Goal: Information Seeking & Learning: Check status

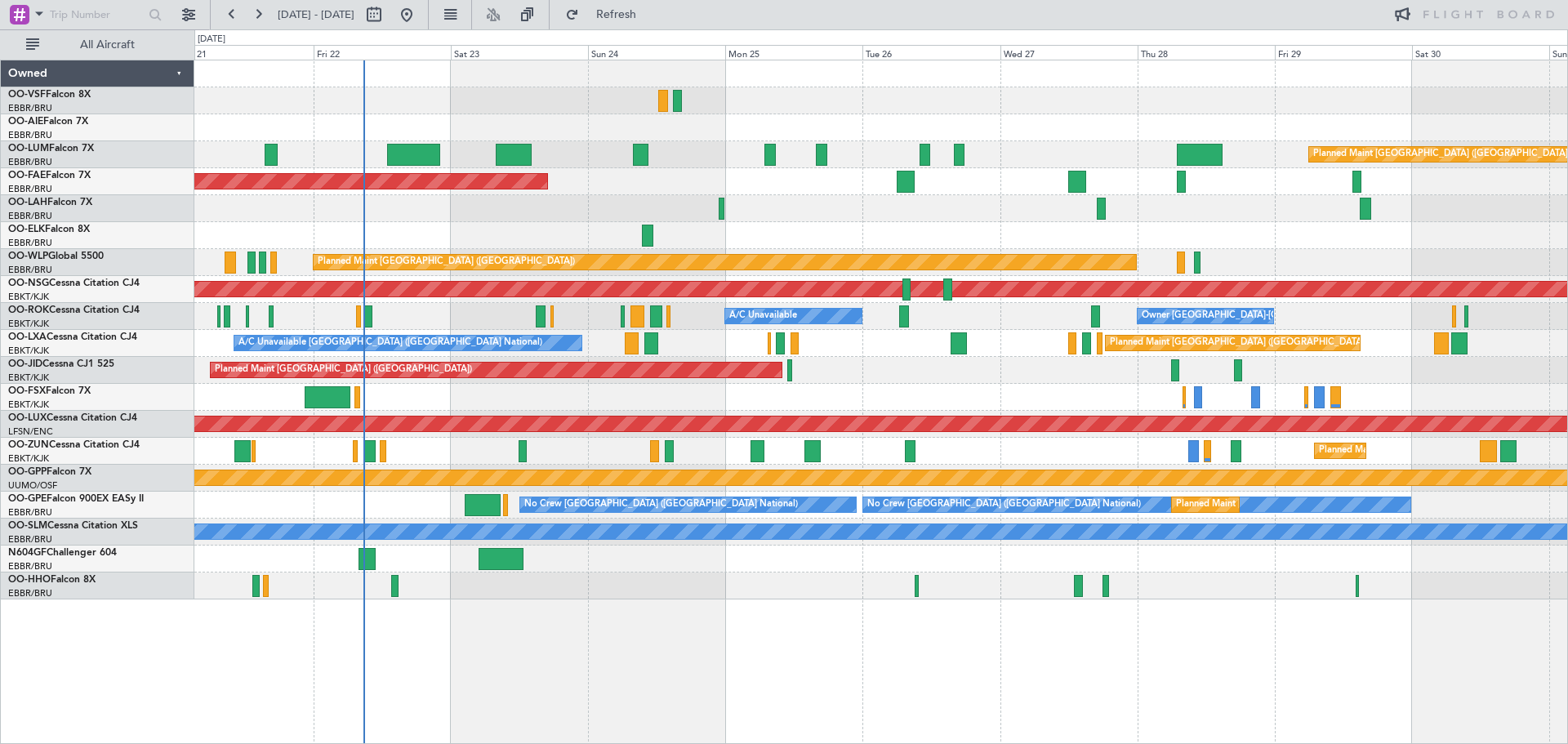
click at [906, 119] on div "Planned Maint [GEOGRAPHIC_DATA] ([GEOGRAPHIC_DATA]) Planned Maint [GEOGRAPHIC_D…" at bounding box center [880, 329] width 1373 height 539
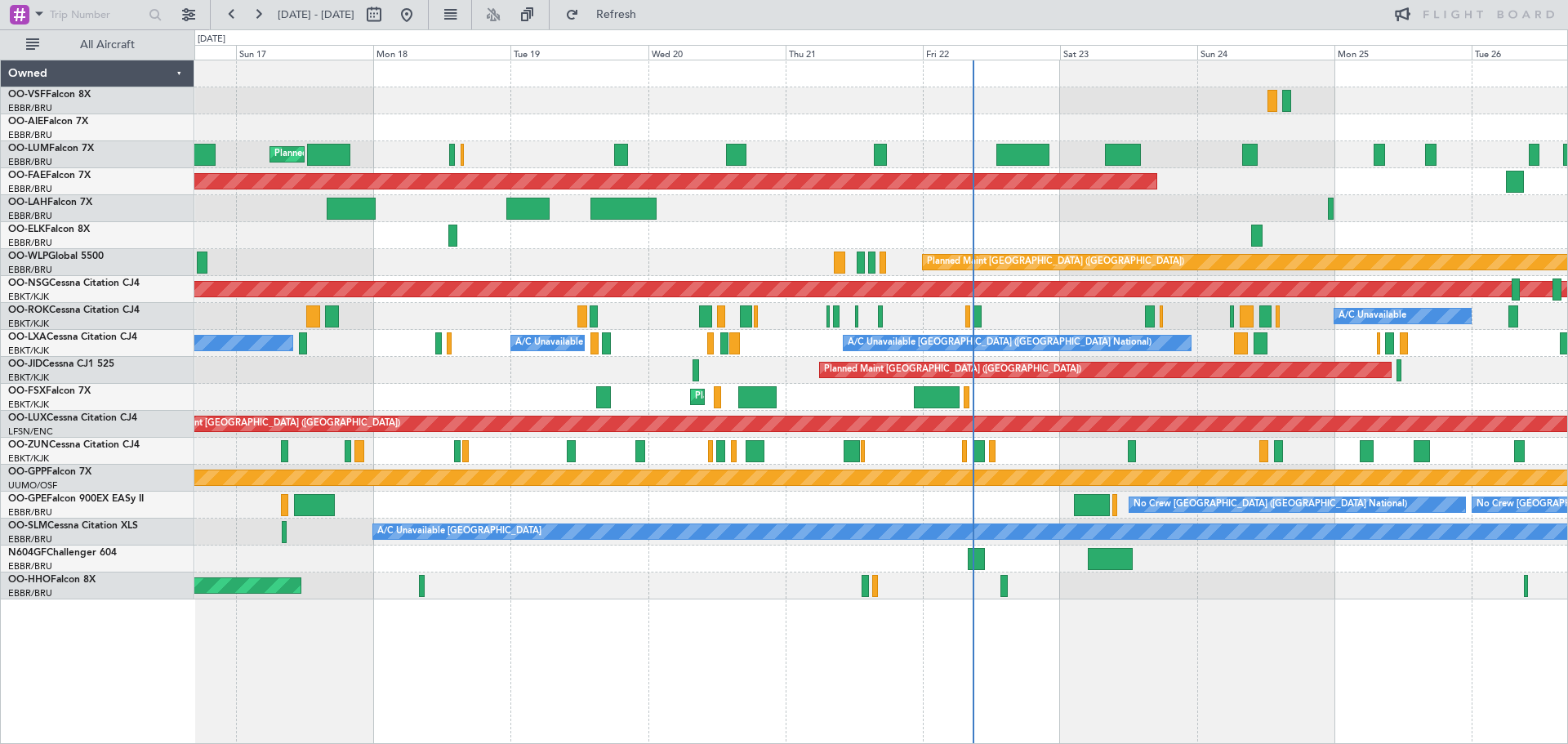
click at [1031, 180] on div "Planned Maint [GEOGRAPHIC_DATA] ([GEOGRAPHIC_DATA] National) Planned Maint [GEO…" at bounding box center [880, 329] width 1373 height 539
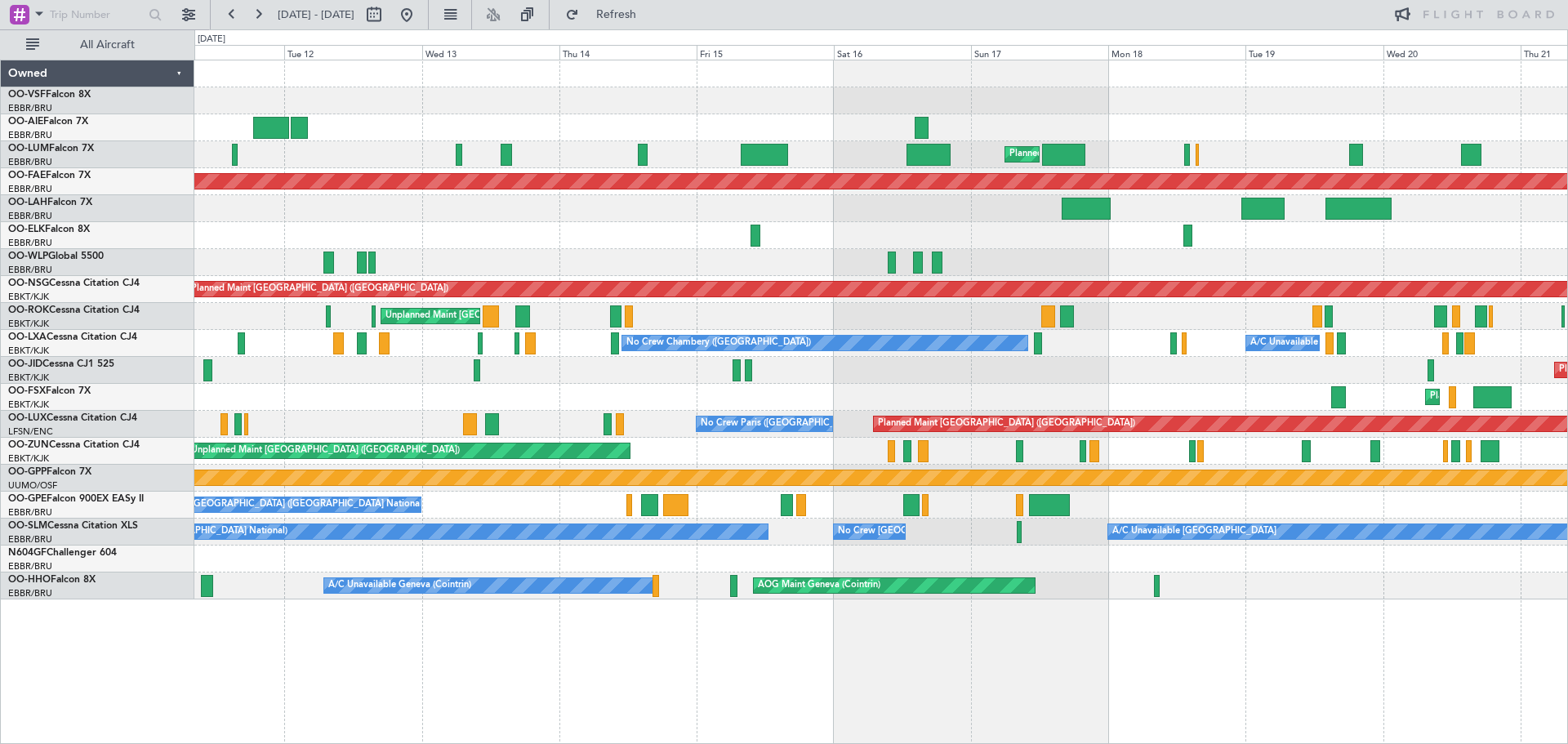
click at [1079, 208] on div "Planned Maint [GEOGRAPHIC_DATA] ([GEOGRAPHIC_DATA] National) Unplanned Maint [G…" at bounding box center [880, 329] width 1373 height 539
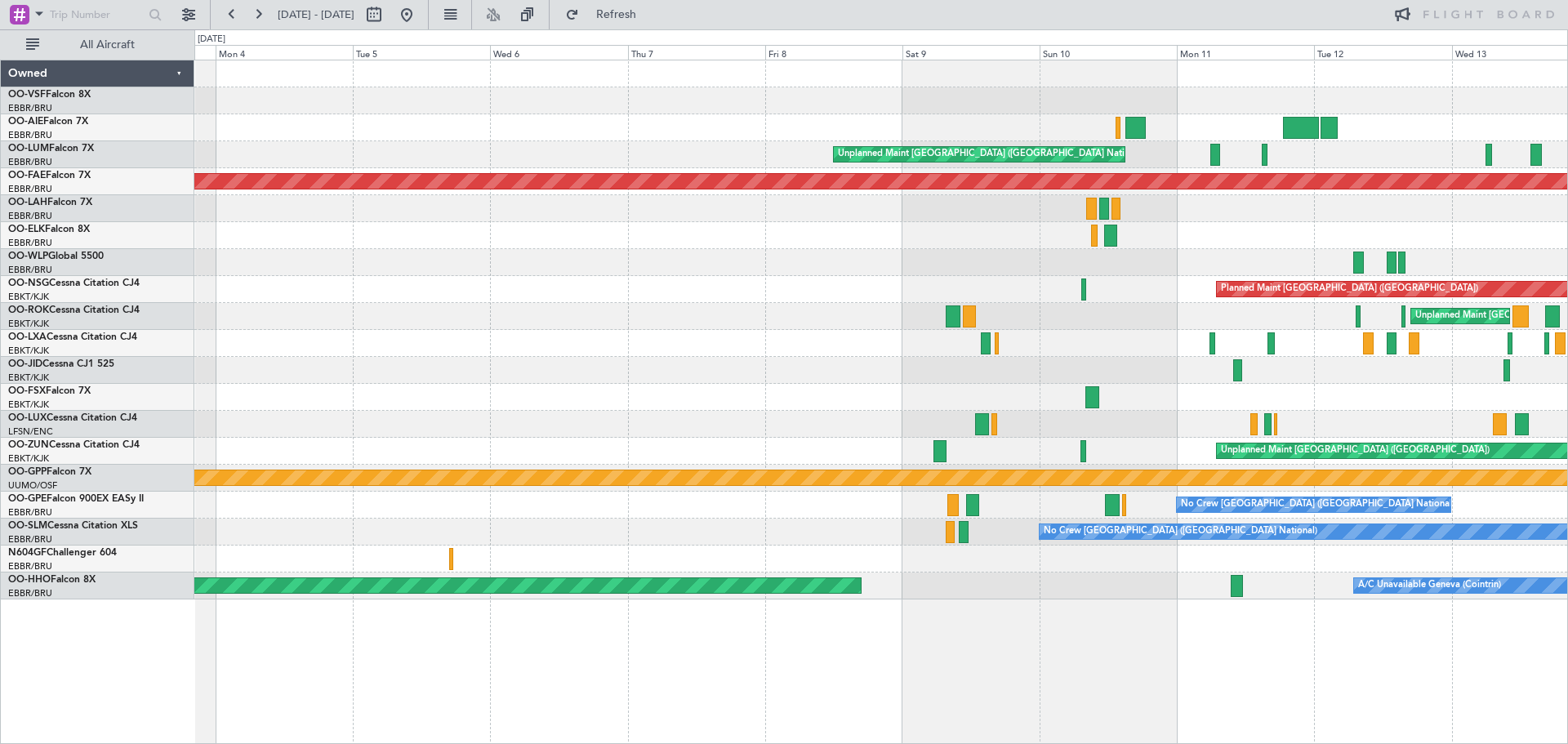
click at [1014, 195] on div "Unplanned Maint [GEOGRAPHIC_DATA] ([GEOGRAPHIC_DATA] National) Planned Maint [G…" at bounding box center [880, 329] width 1373 height 539
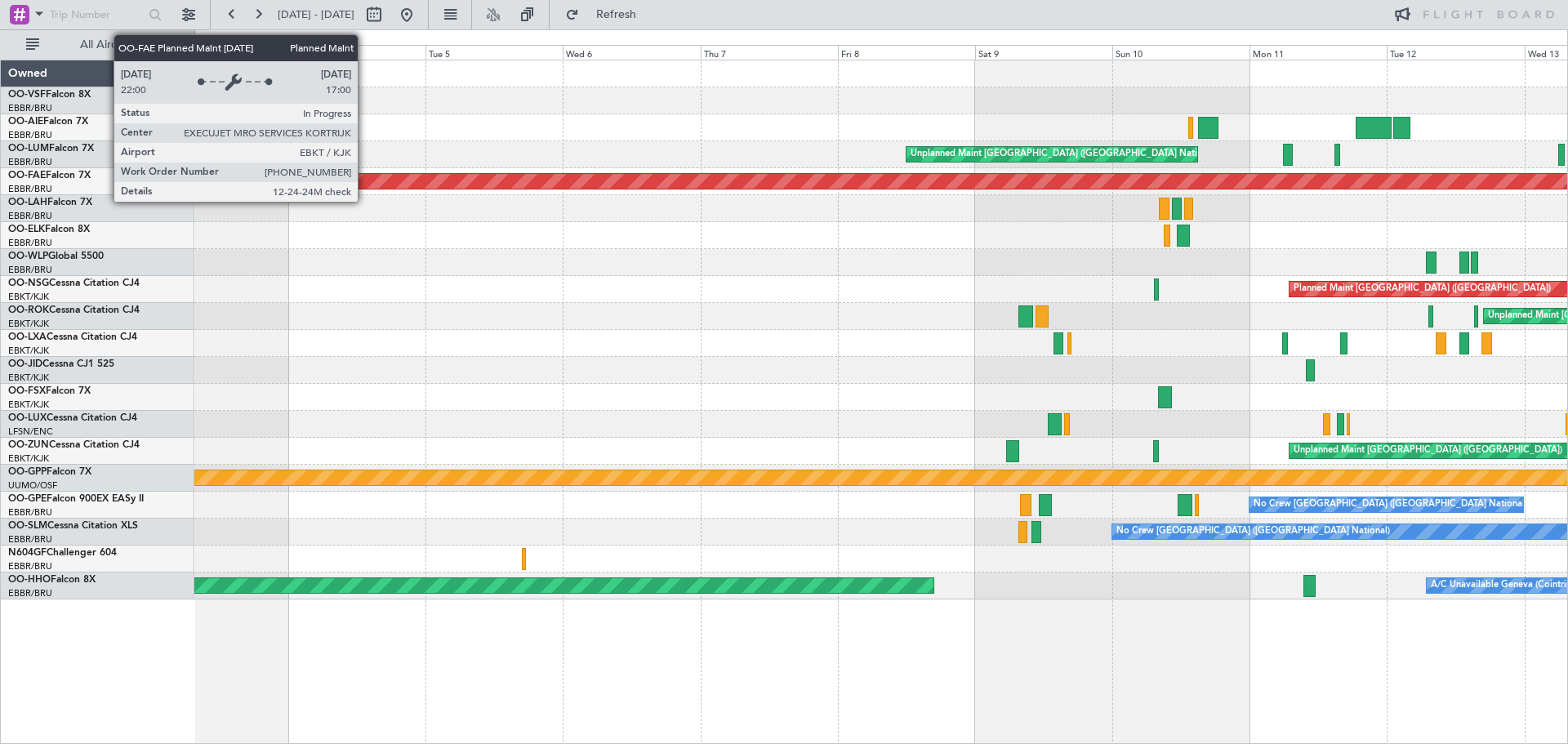
click at [893, 220] on div "Unplanned Maint [GEOGRAPHIC_DATA] ([GEOGRAPHIC_DATA] National) Planned Maint [G…" at bounding box center [880, 329] width 1373 height 539
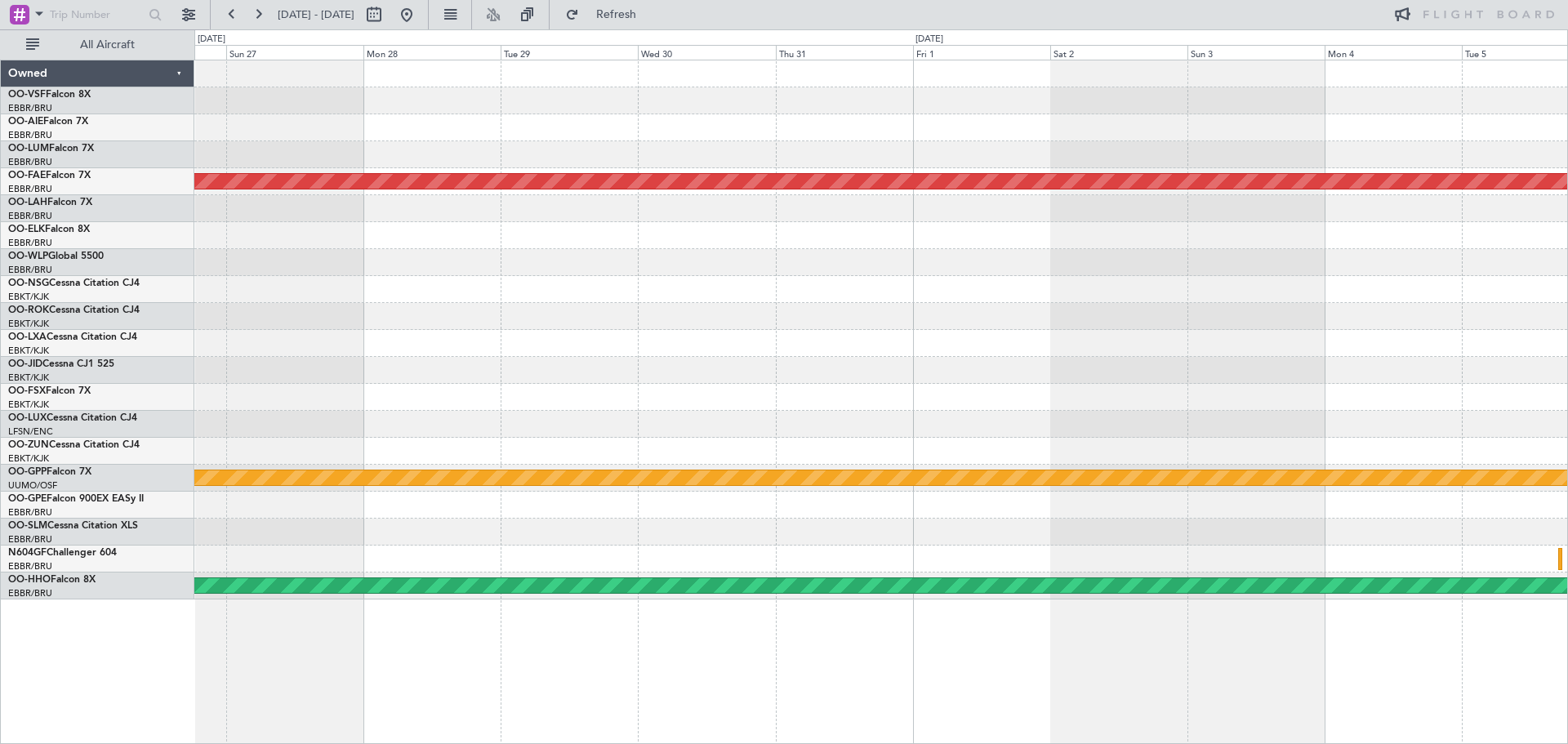
click at [939, 223] on div "Planned Maint Kortrijk-[GEOGRAPHIC_DATA] Grounded [GEOGRAPHIC_DATA] Planned Mai…" at bounding box center [880, 329] width 1373 height 539
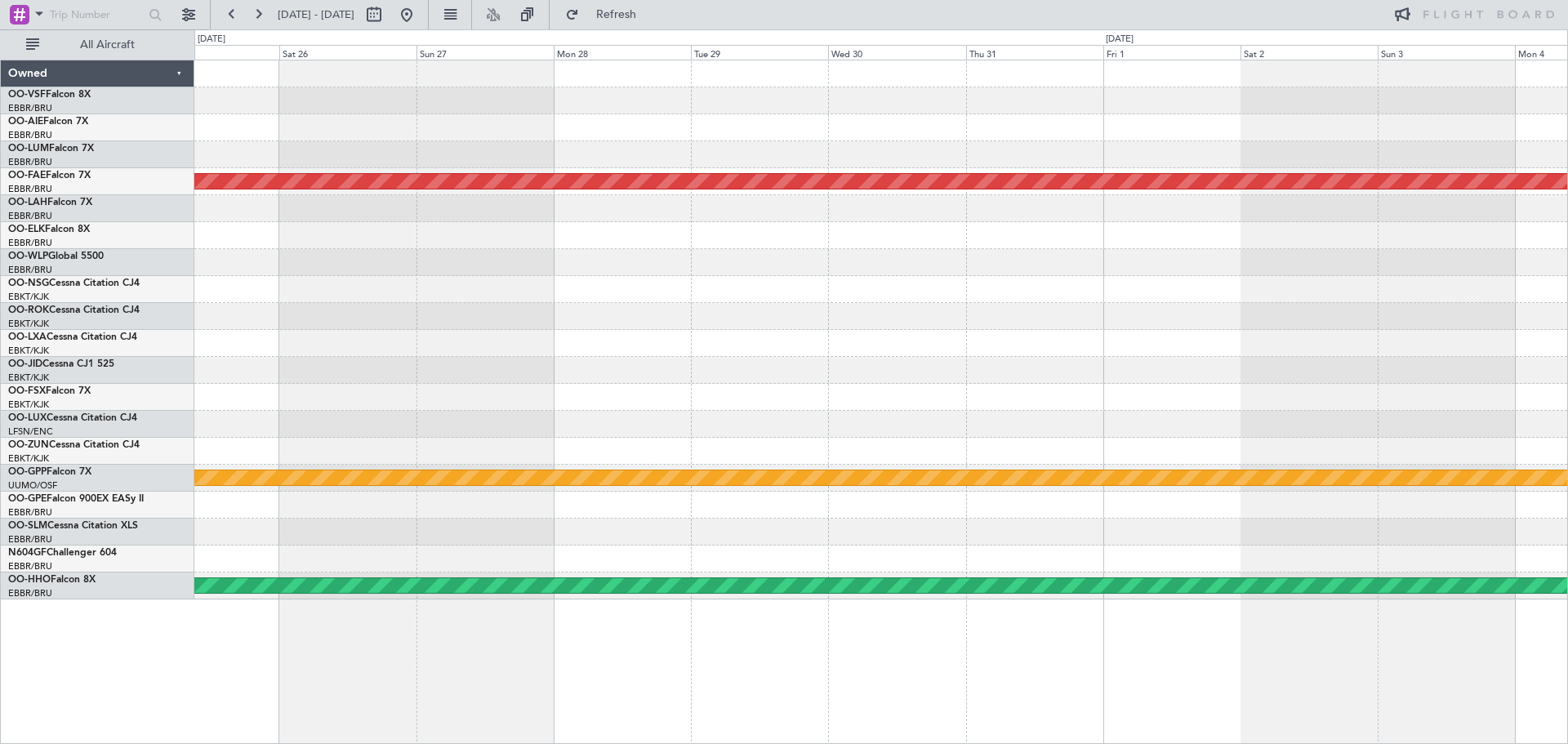
click at [972, 237] on div "Planned Maint Kortrijk-[GEOGRAPHIC_DATA] Grounded [GEOGRAPHIC_DATA] Planned Mai…" at bounding box center [880, 329] width 1373 height 539
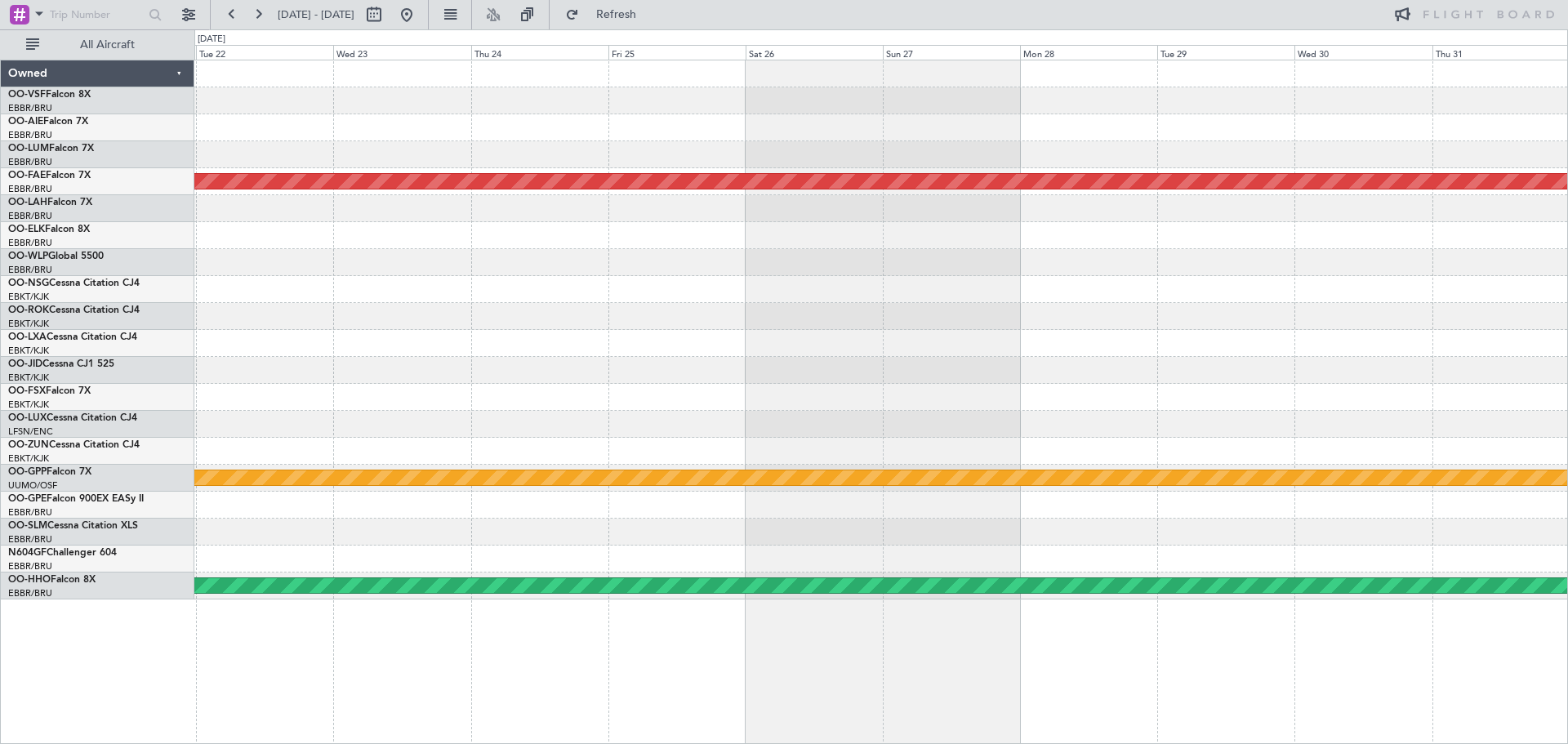
click at [1047, 248] on div at bounding box center [880, 235] width 1373 height 27
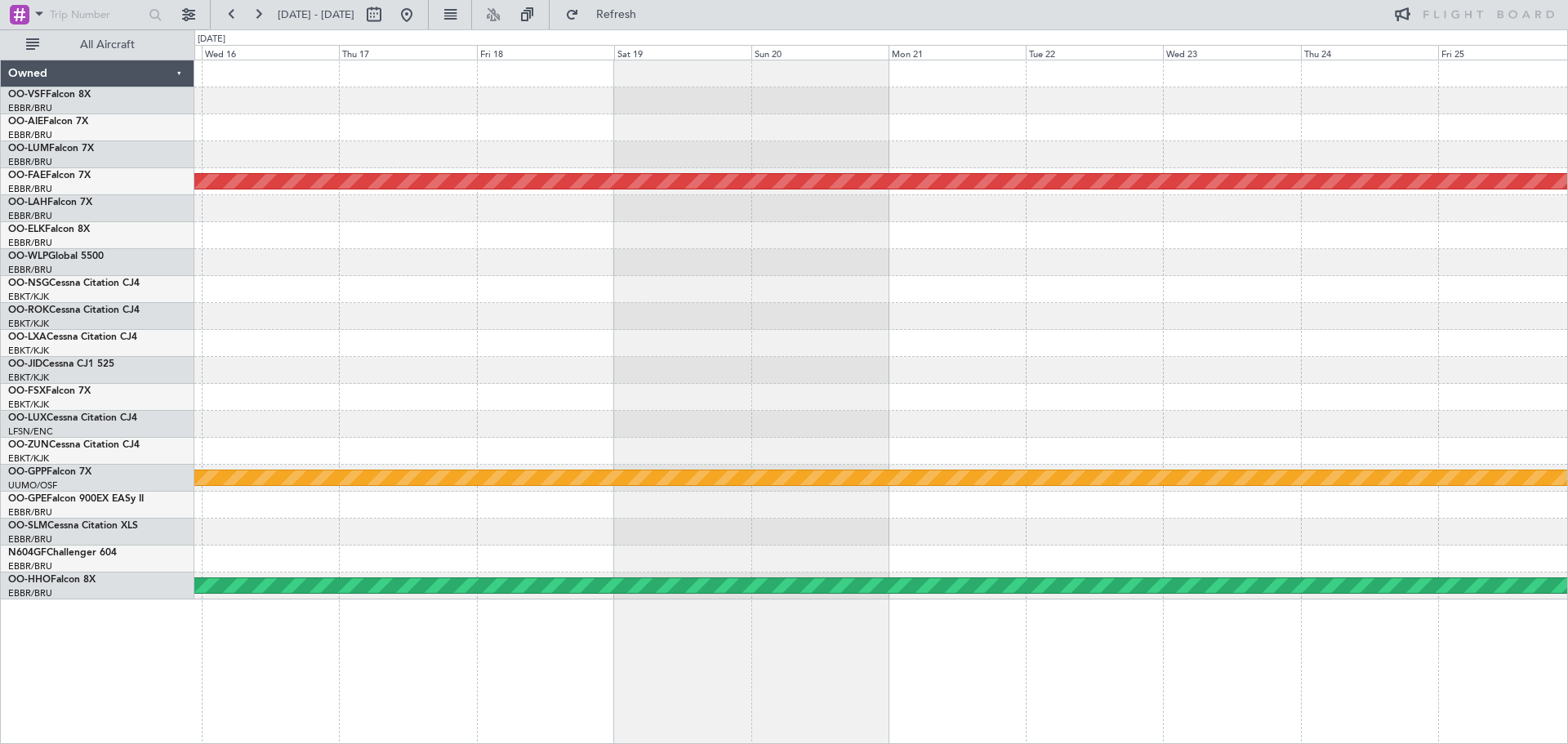
click at [910, 257] on div "Planned Maint Kortrijk-[GEOGRAPHIC_DATA] Grounded [GEOGRAPHIC_DATA] Planned Mai…" at bounding box center [880, 329] width 1373 height 539
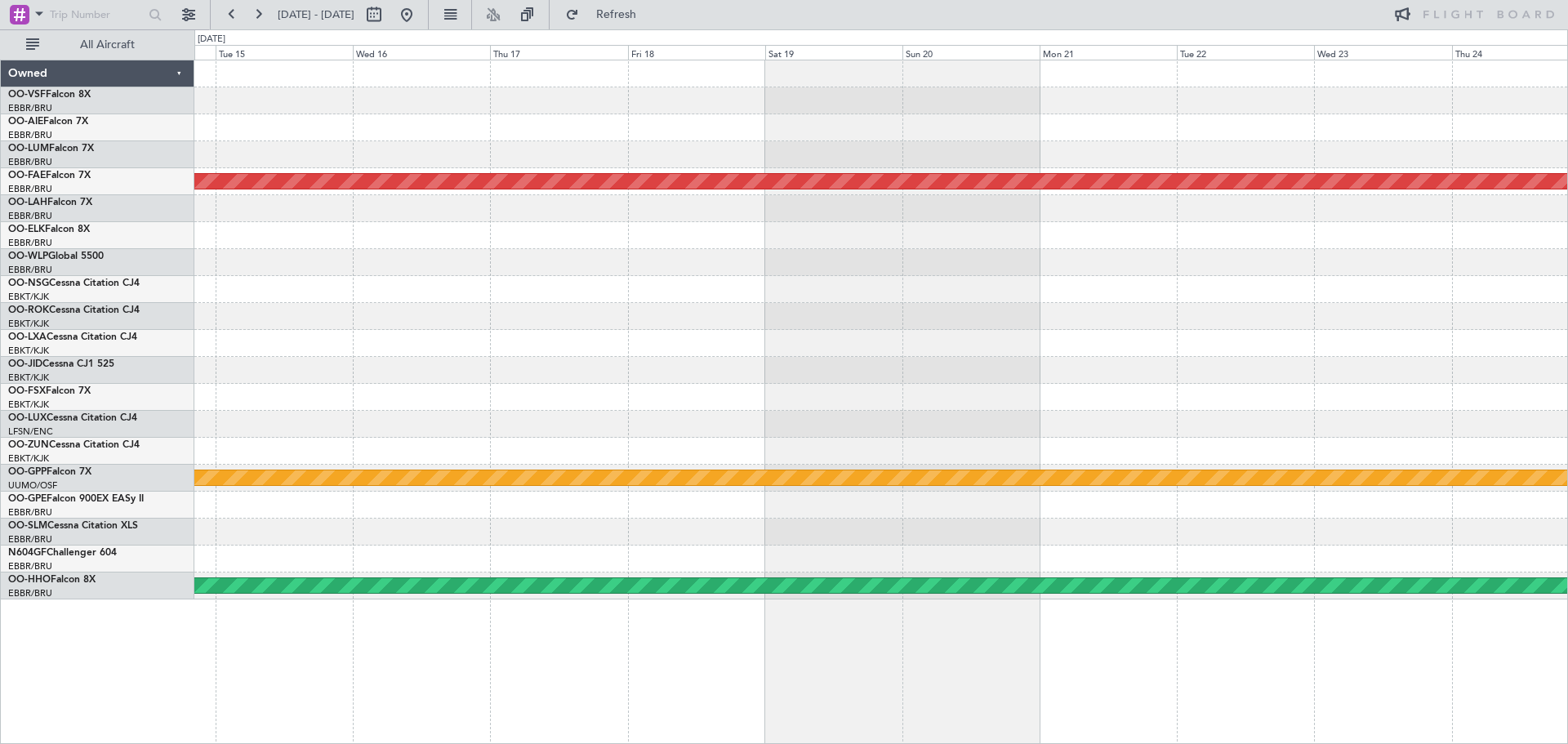
click at [1100, 260] on div at bounding box center [880, 262] width 1373 height 27
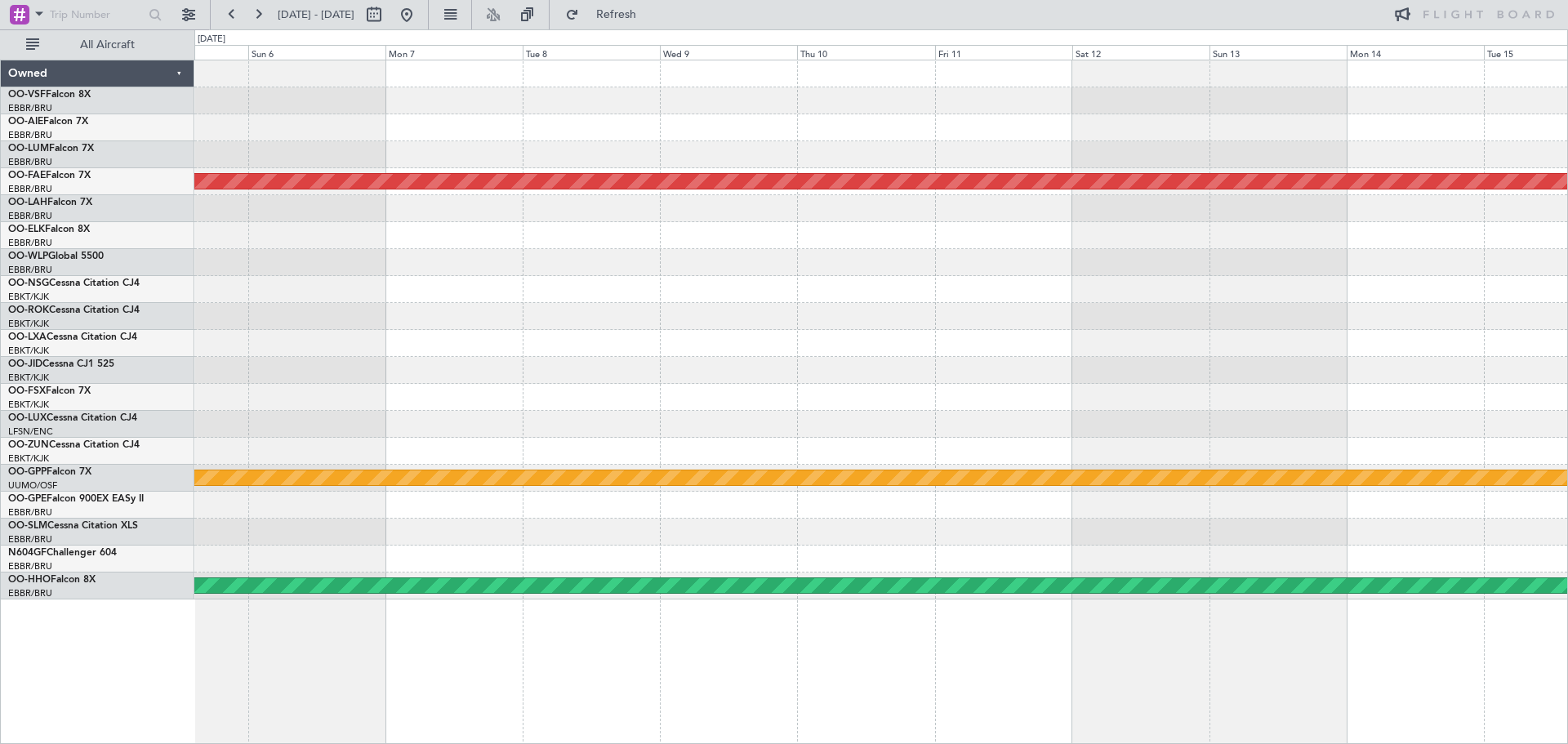
click at [1128, 262] on div at bounding box center [880, 262] width 1373 height 27
click at [1022, 266] on div at bounding box center [880, 262] width 1373 height 27
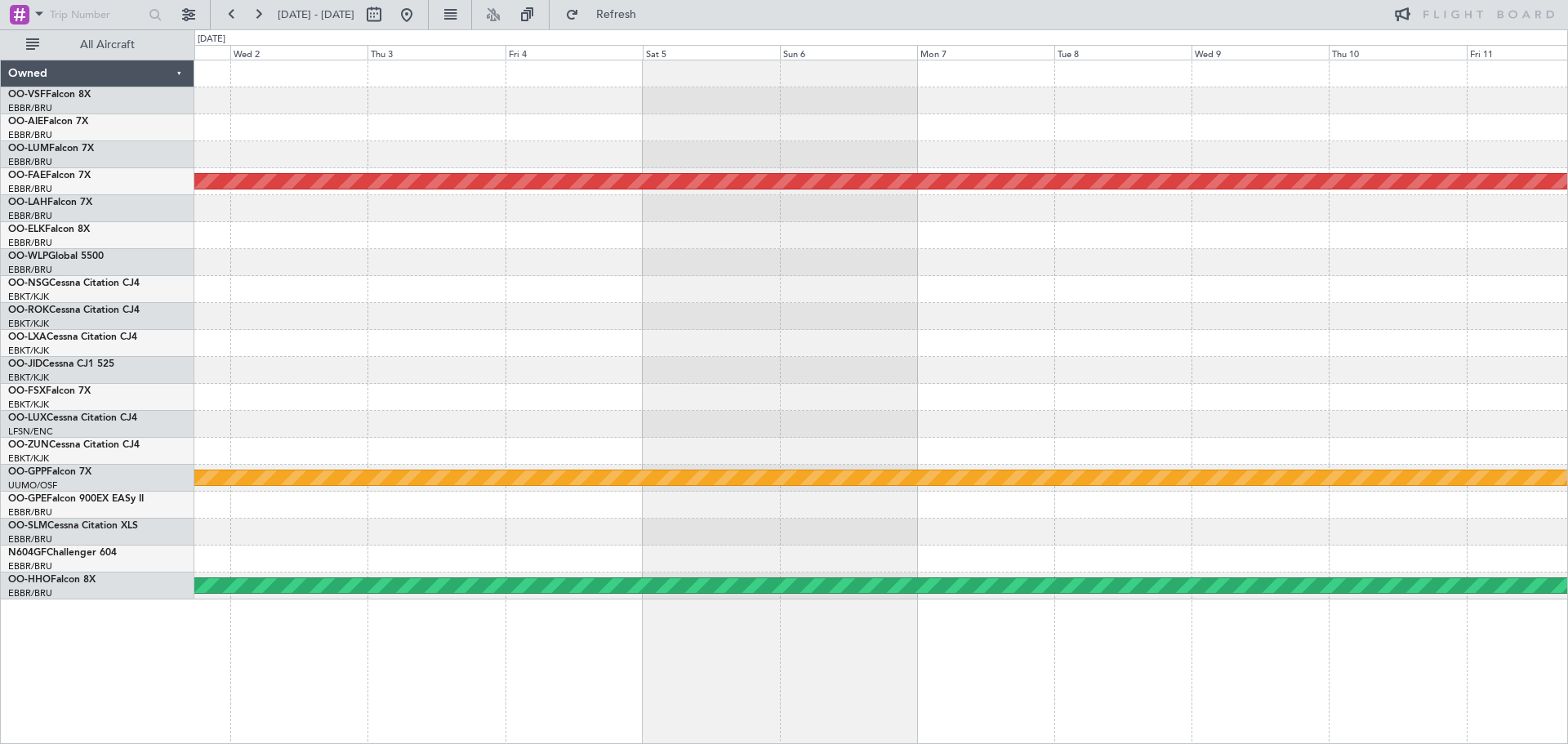
click at [942, 261] on div at bounding box center [880, 262] width 1373 height 27
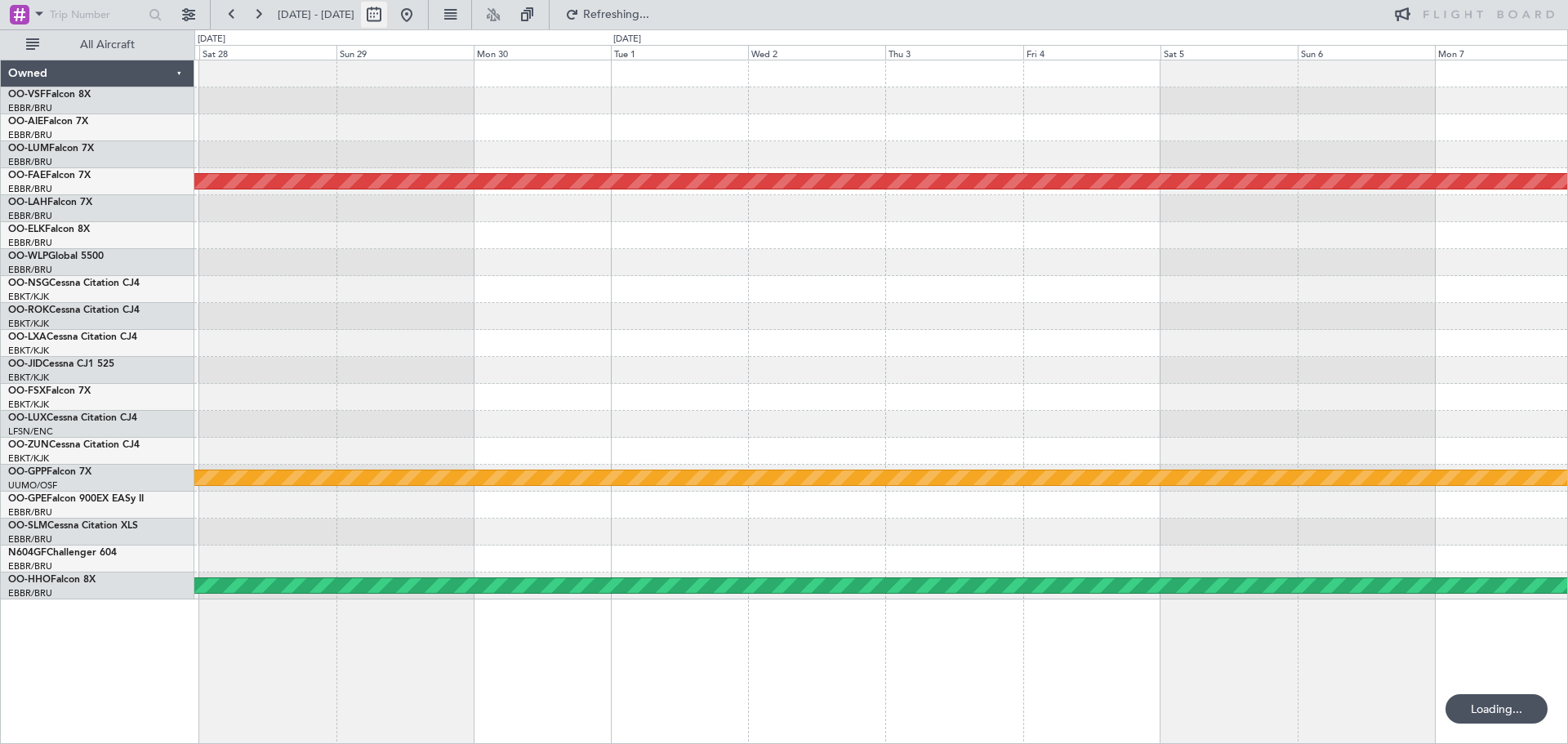
click at [387, 12] on button at bounding box center [374, 15] width 26 height 26
select select "6"
select select "2025"
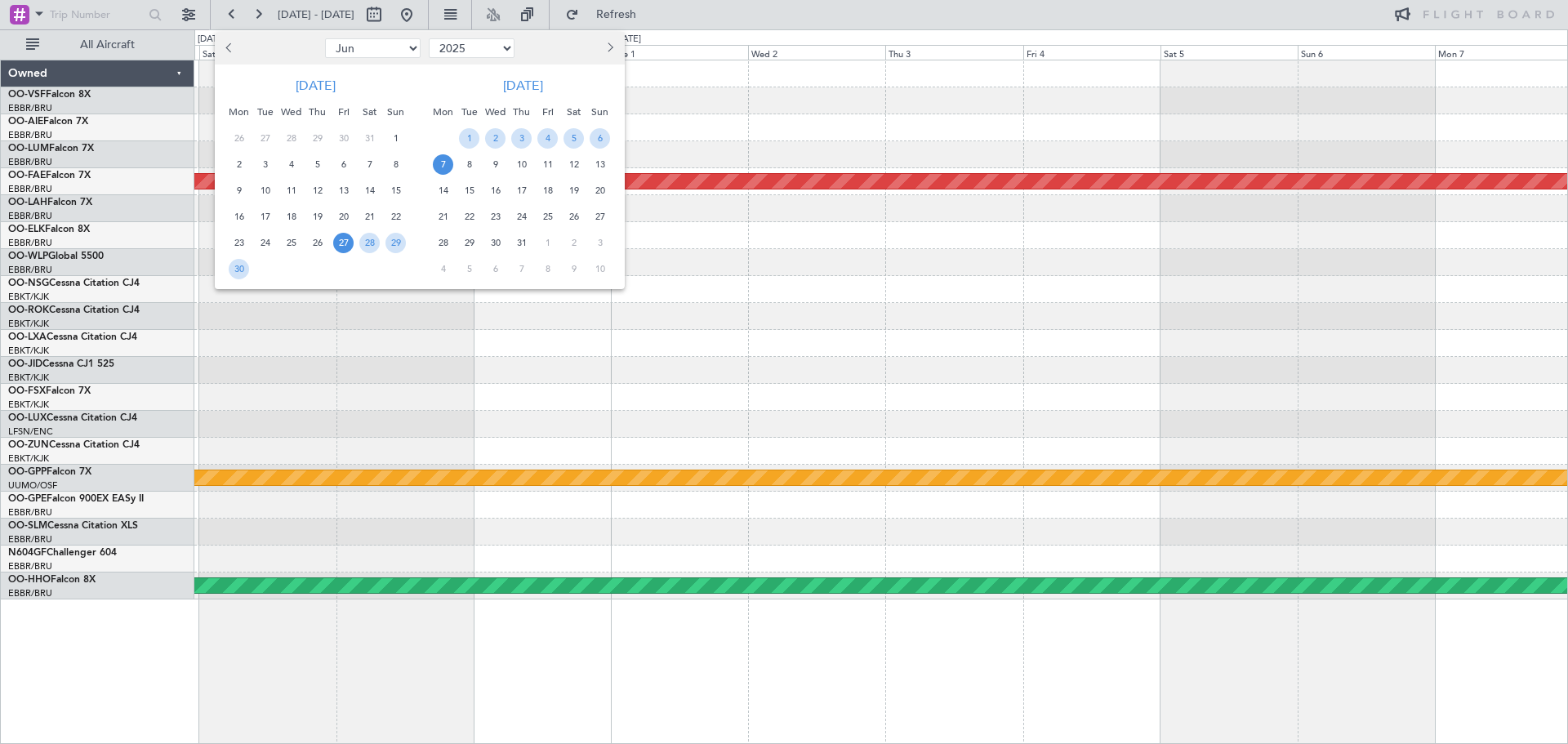
click at [234, 51] on button "Previous month" at bounding box center [230, 48] width 18 height 26
select select "5"
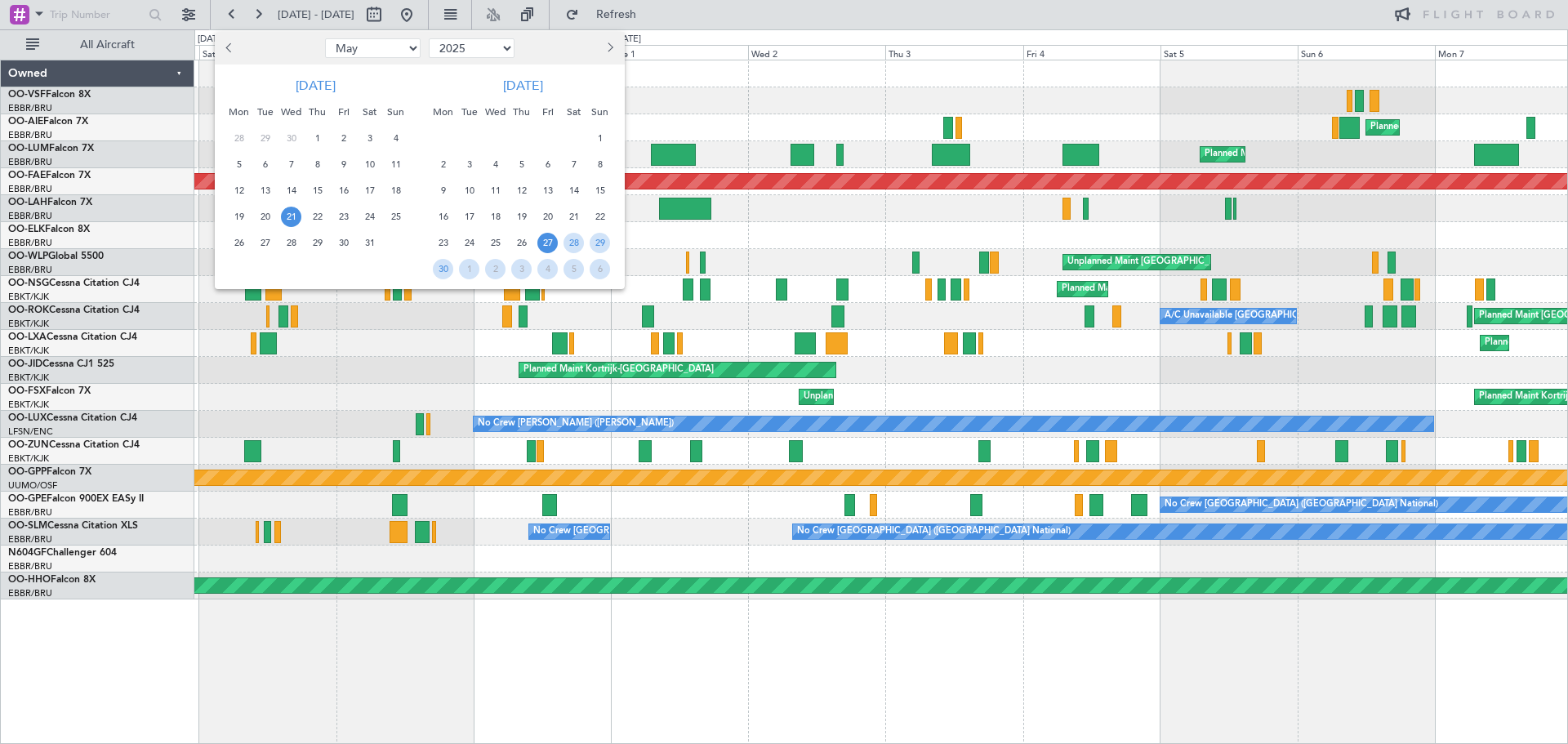
click at [294, 220] on span "21" at bounding box center [291, 217] width 21 height 21
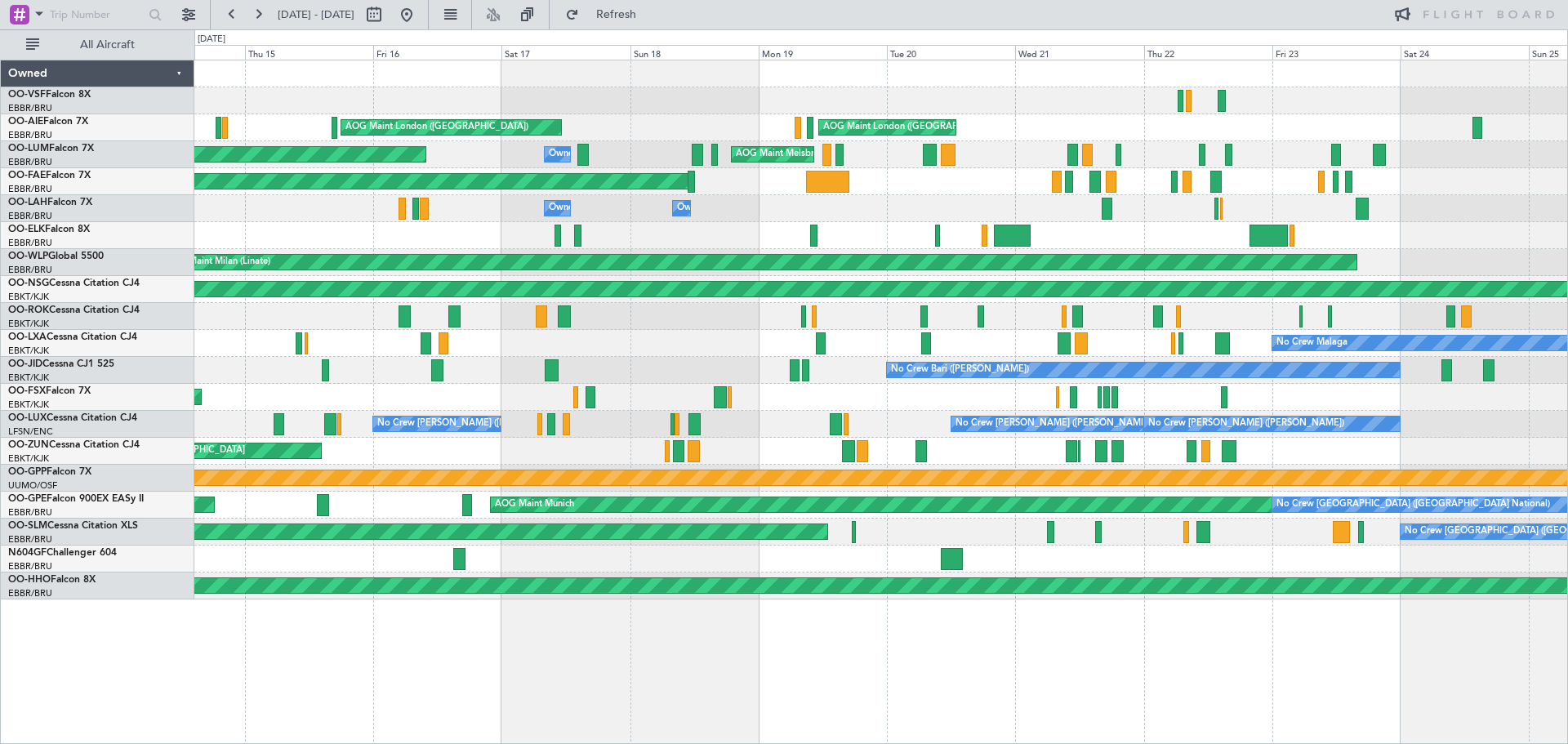
click at [587, 113] on div at bounding box center [880, 101] width 1373 height 27
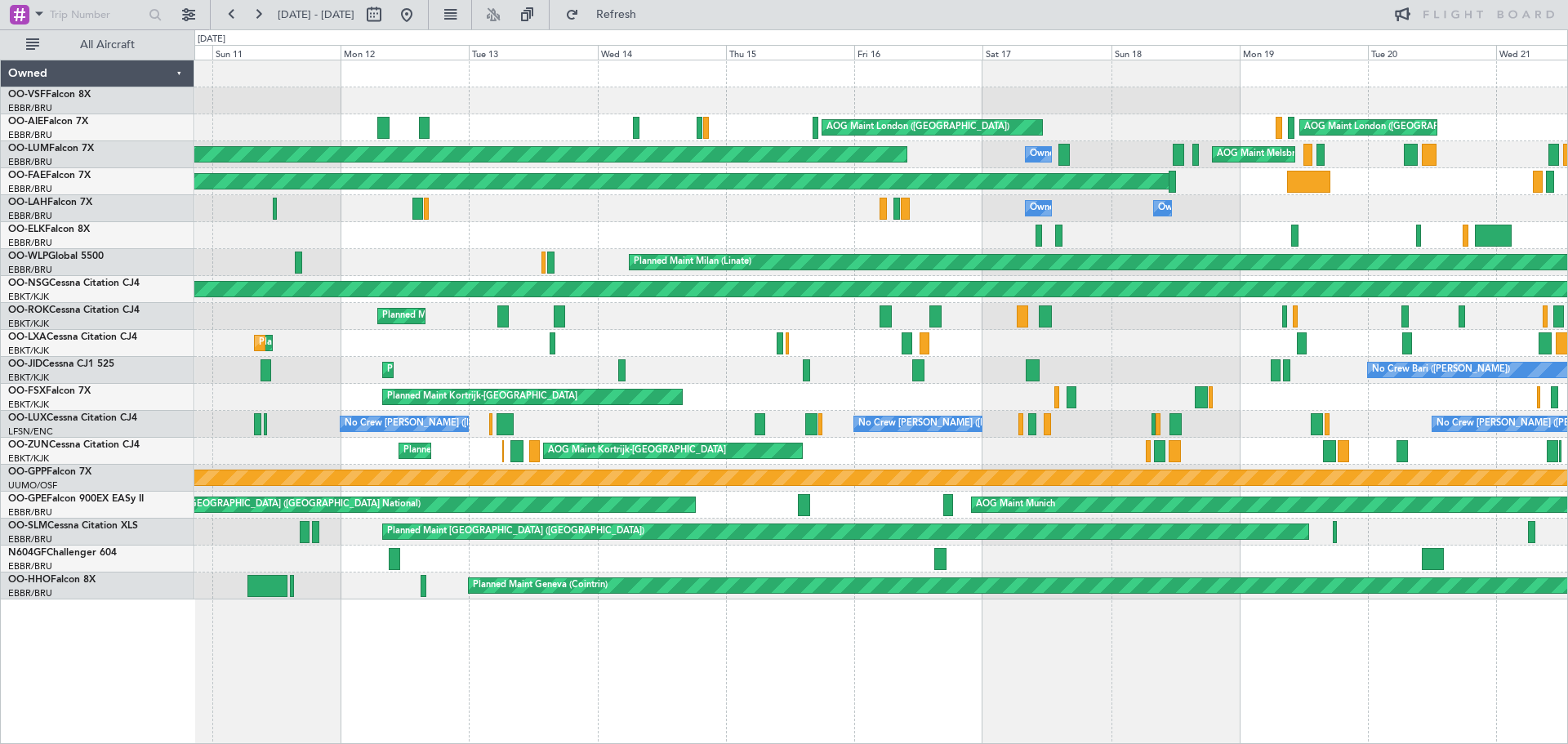
click at [1125, 224] on div "AOG Maint London ([GEOGRAPHIC_DATA]) AOG Maint London ([GEOGRAPHIC_DATA]) Plann…" at bounding box center [880, 329] width 1373 height 539
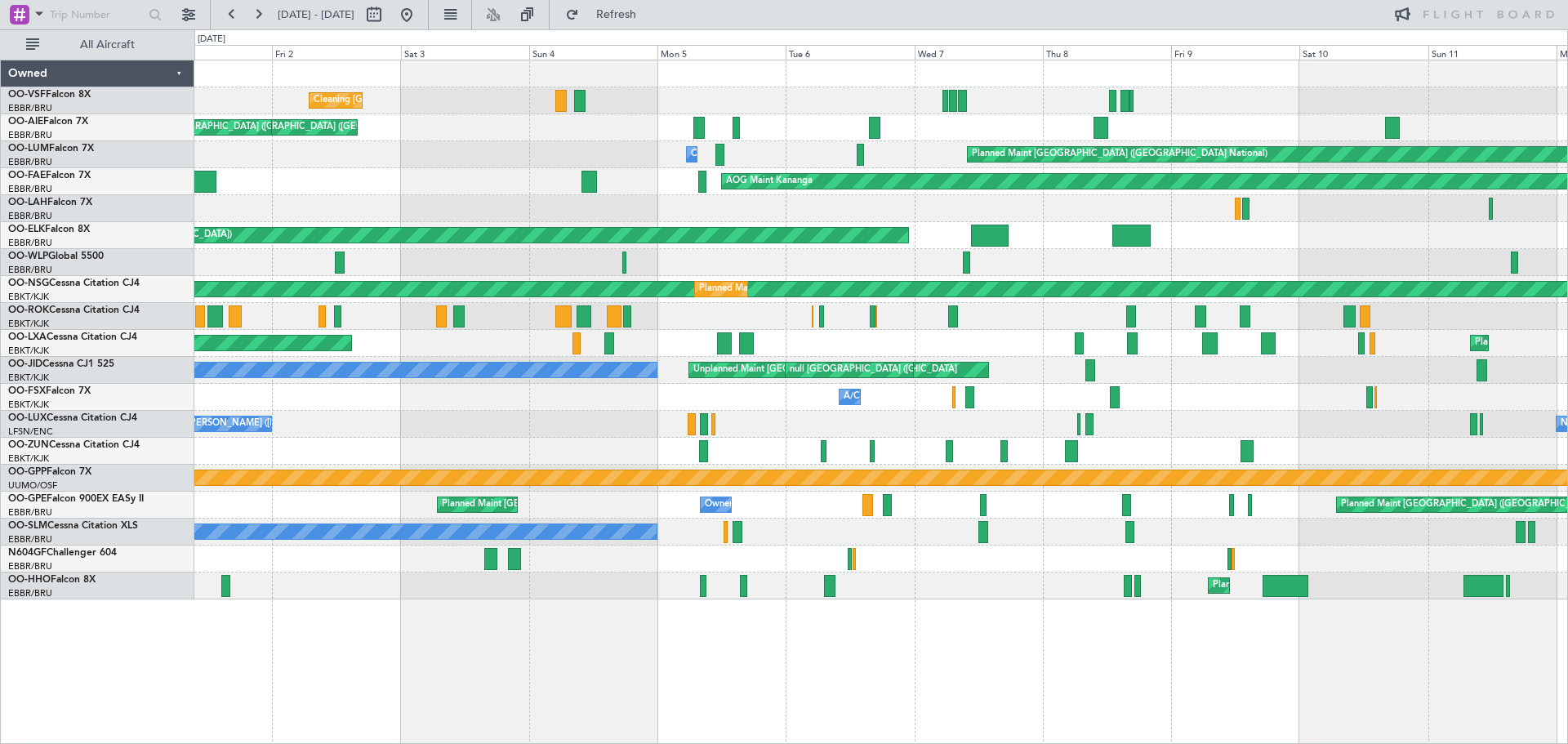
click at [1135, 213] on div at bounding box center [880, 209] width 1373 height 27
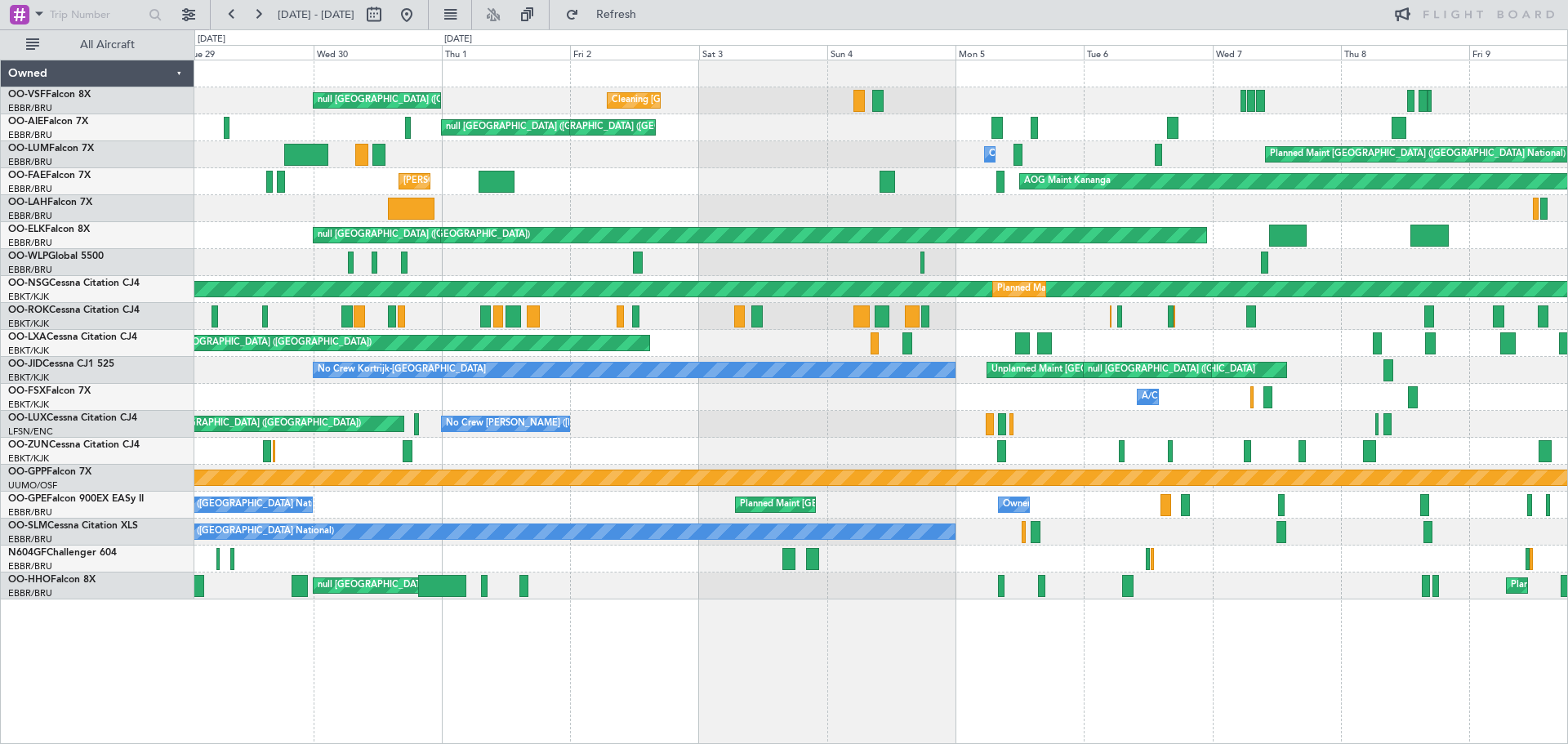
click at [746, 187] on div "AOG Maint Kananga [PERSON_NAME] [GEOGRAPHIC_DATA] (Brussels National)" at bounding box center [880, 181] width 1373 height 27
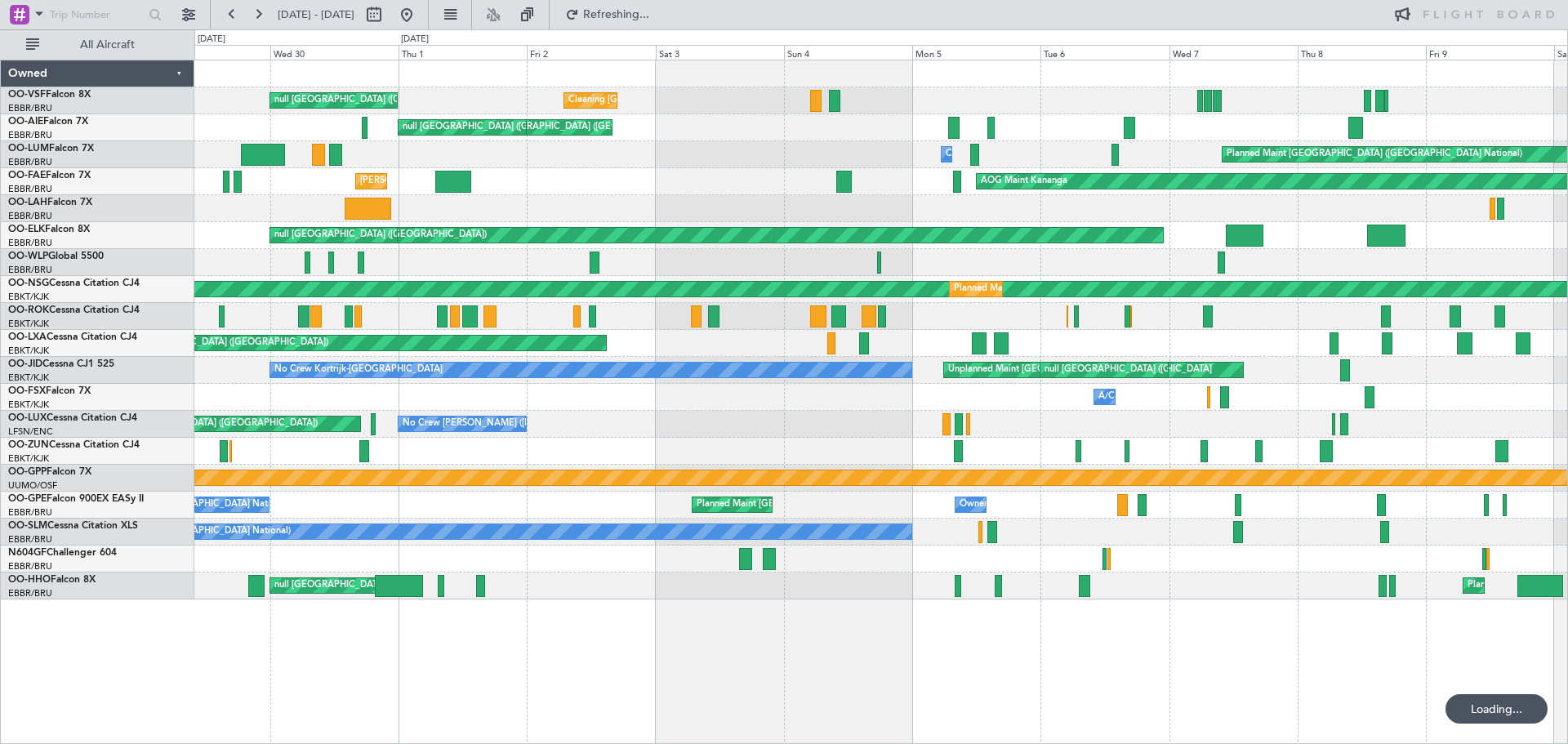
click at [410, 185] on div "AOG Maint Kananga [PERSON_NAME] [GEOGRAPHIC_DATA] (Brussels National)" at bounding box center [880, 181] width 1373 height 27
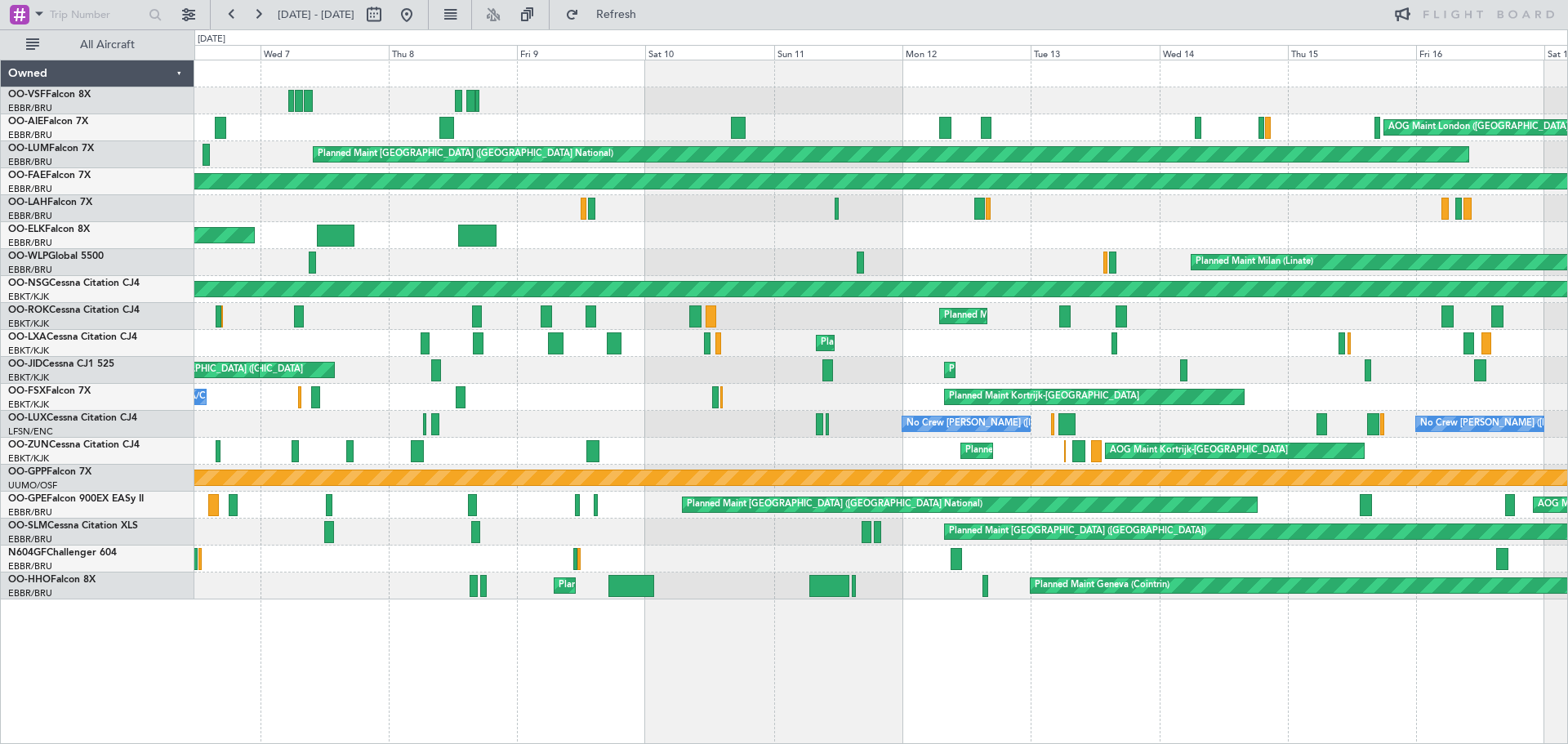
click at [695, 232] on div "null [GEOGRAPHIC_DATA] ([GEOGRAPHIC_DATA])" at bounding box center [880, 235] width 1373 height 27
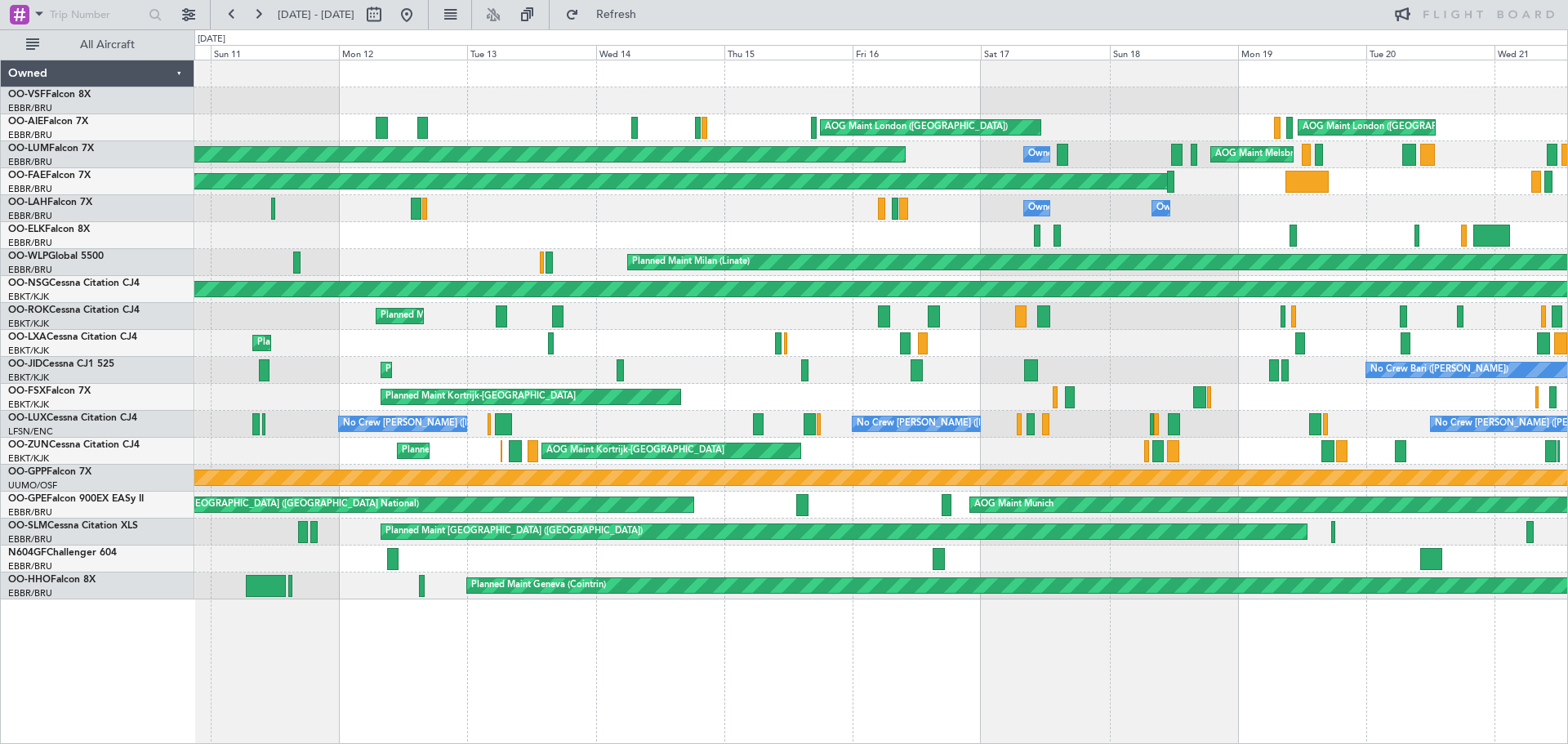
click at [688, 226] on div "AOG Maint London ([GEOGRAPHIC_DATA]) AOG Maint London ([GEOGRAPHIC_DATA]) Plann…" at bounding box center [880, 329] width 1373 height 539
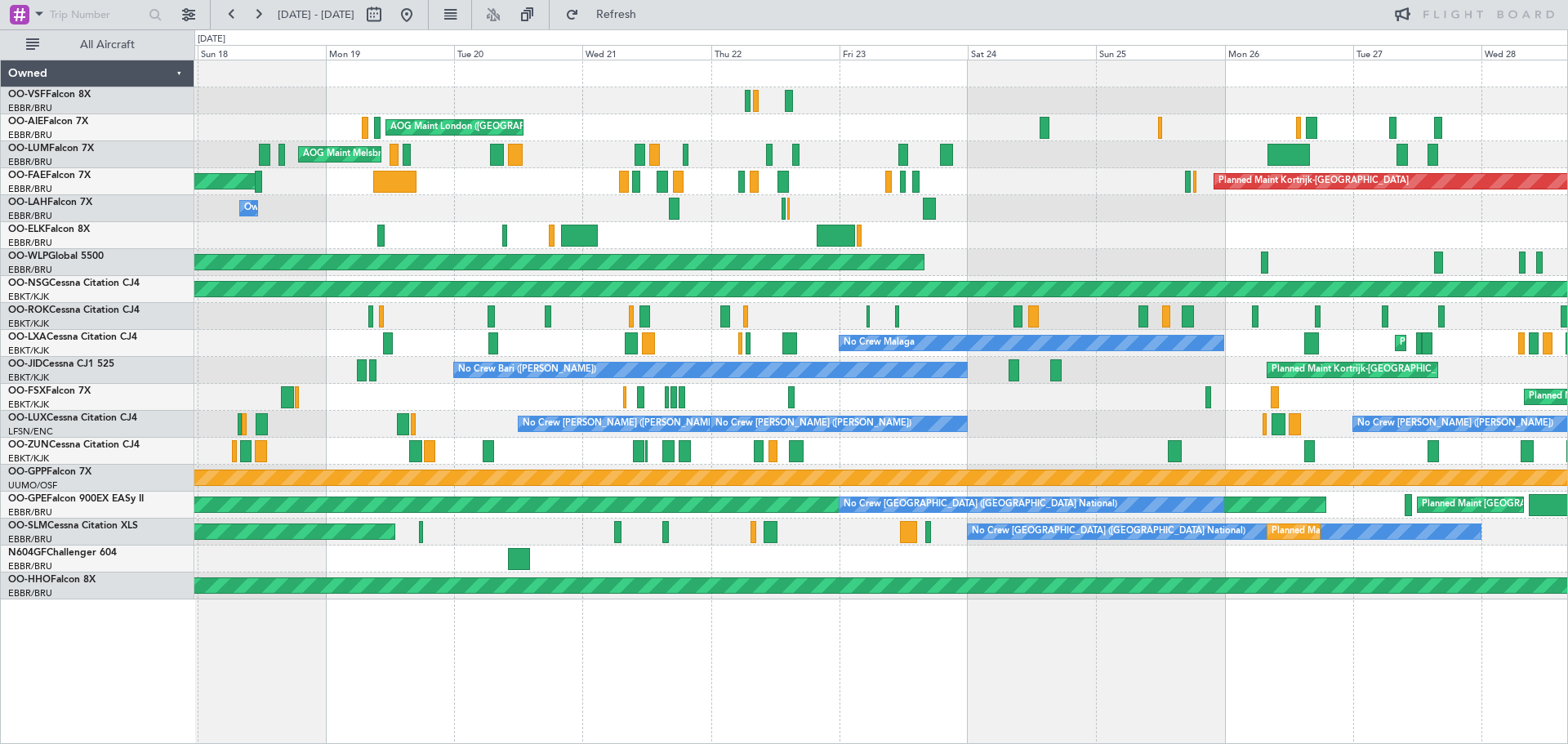
click at [525, 181] on div "Planned Maint Kortrijk-[GEOGRAPHIC_DATA] AOG Maint Kananga" at bounding box center [880, 181] width 1373 height 27
